Goal: Find specific page/section: Find specific page/section

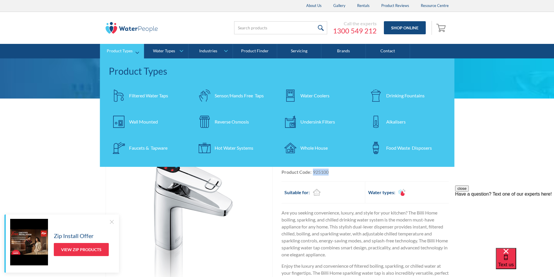
click at [143, 96] on div "Filtered Water Taps" at bounding box center [148, 95] width 39 height 7
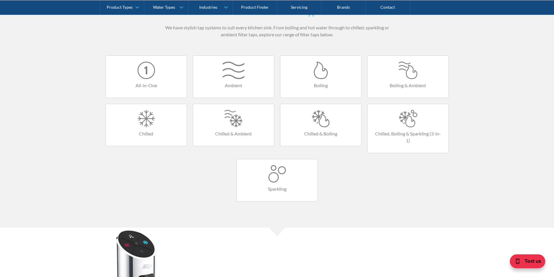
click at [405, 78] on div at bounding box center [408, 70] width 69 height 17
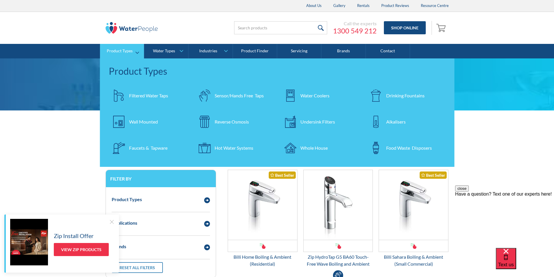
click at [138, 93] on div "Filtered Water Taps" at bounding box center [148, 95] width 39 height 7
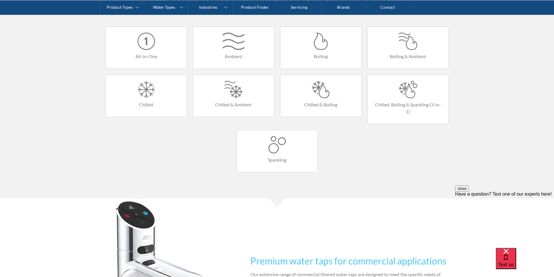
click at [319, 51] on link "Boiling" at bounding box center [320, 47] width 81 height 42
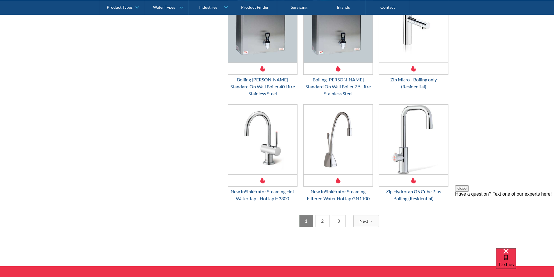
scroll to position [873, 0]
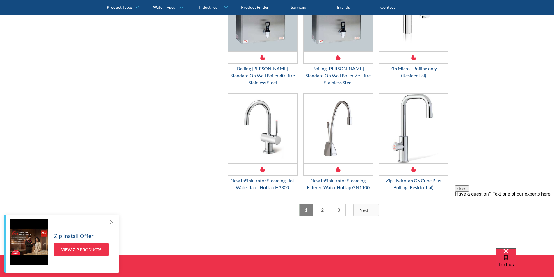
click at [323, 204] on link "2" at bounding box center [323, 210] width 14 height 12
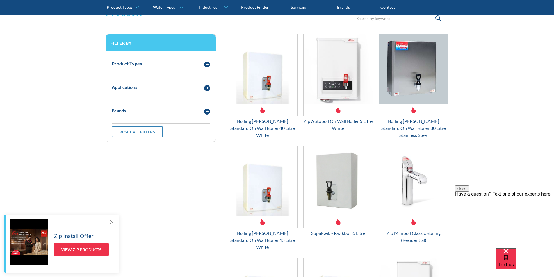
scroll to position [135, 0]
